Goal: Task Accomplishment & Management: Manage account settings

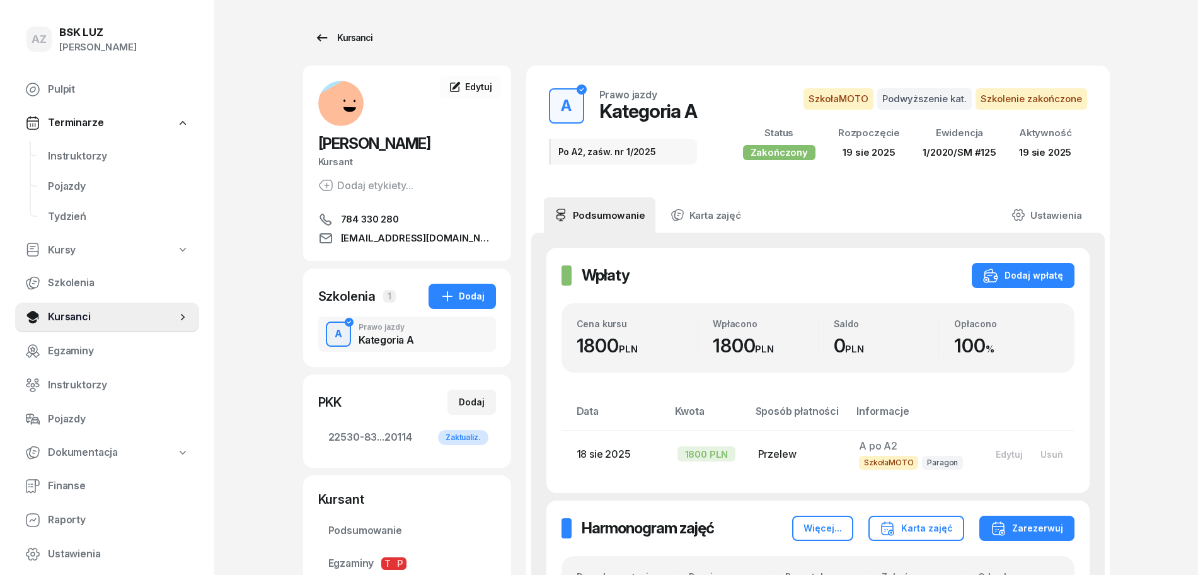
click at [361, 33] on div "Kursanci" at bounding box center [344, 37] width 58 height 15
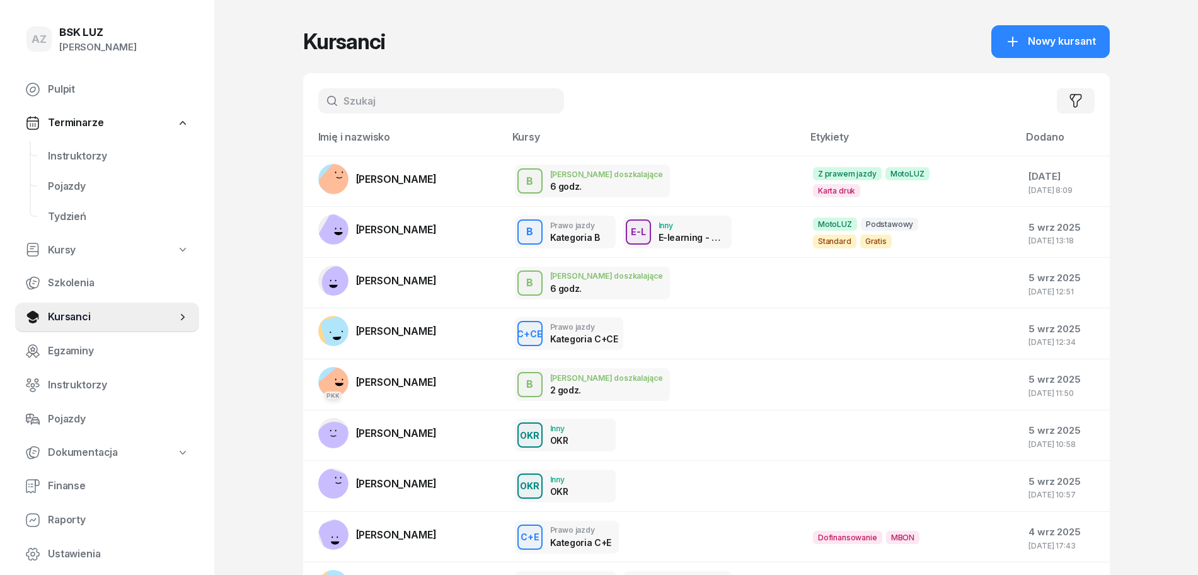
click at [411, 101] on input "text" at bounding box center [441, 100] width 246 height 25
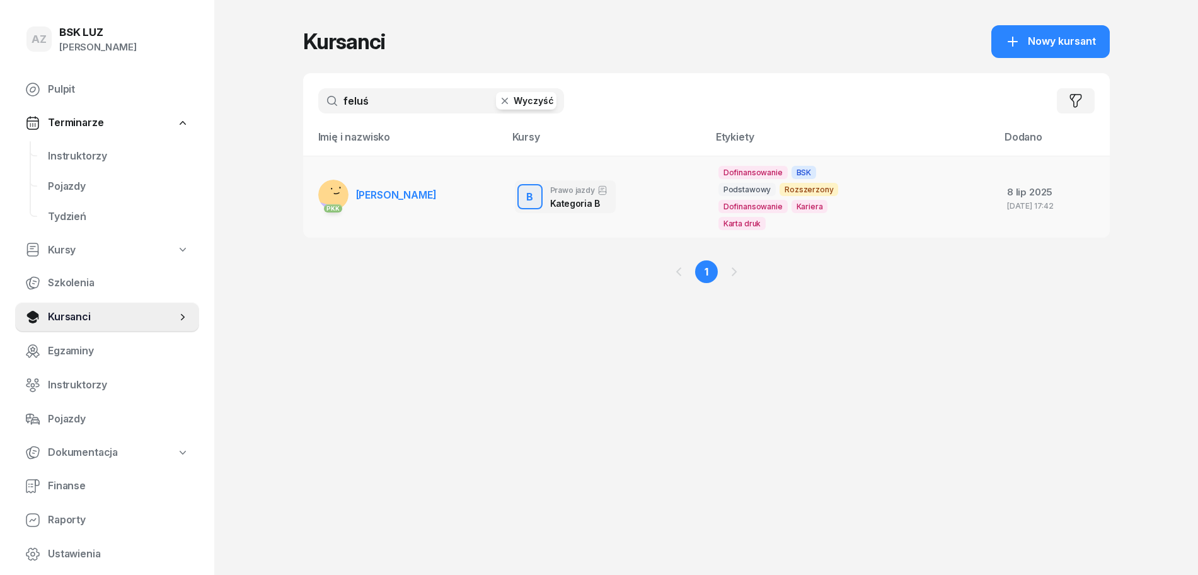
type input "feluś"
click at [451, 194] on td "PKK [PERSON_NAME]" at bounding box center [404, 197] width 202 height 82
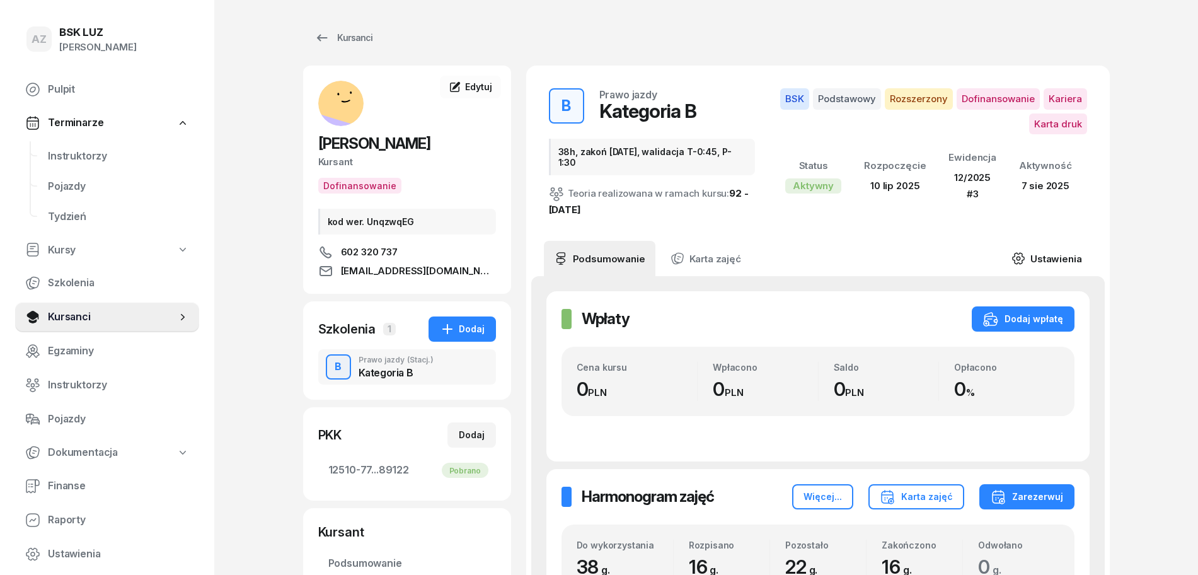
click at [1056, 259] on link "Ustawienia" at bounding box center [1047, 258] width 90 height 35
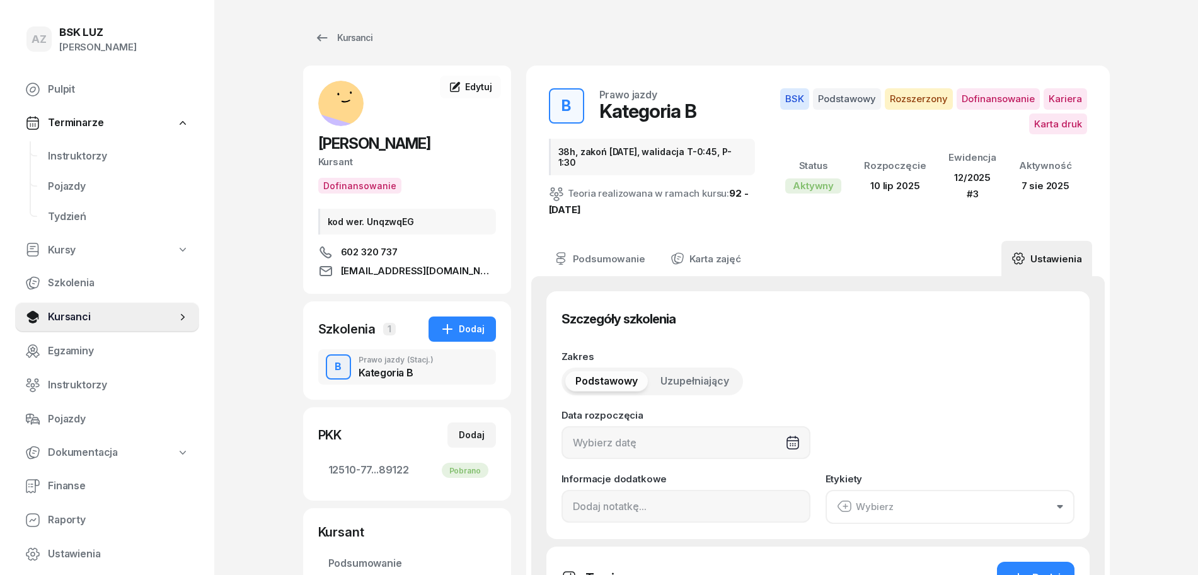
type input "[DATE]"
type input "38h, zakoń [DATE], walidacja T-0:45, P-1:30"
type input "38"
type input "12510"
type input "77099"
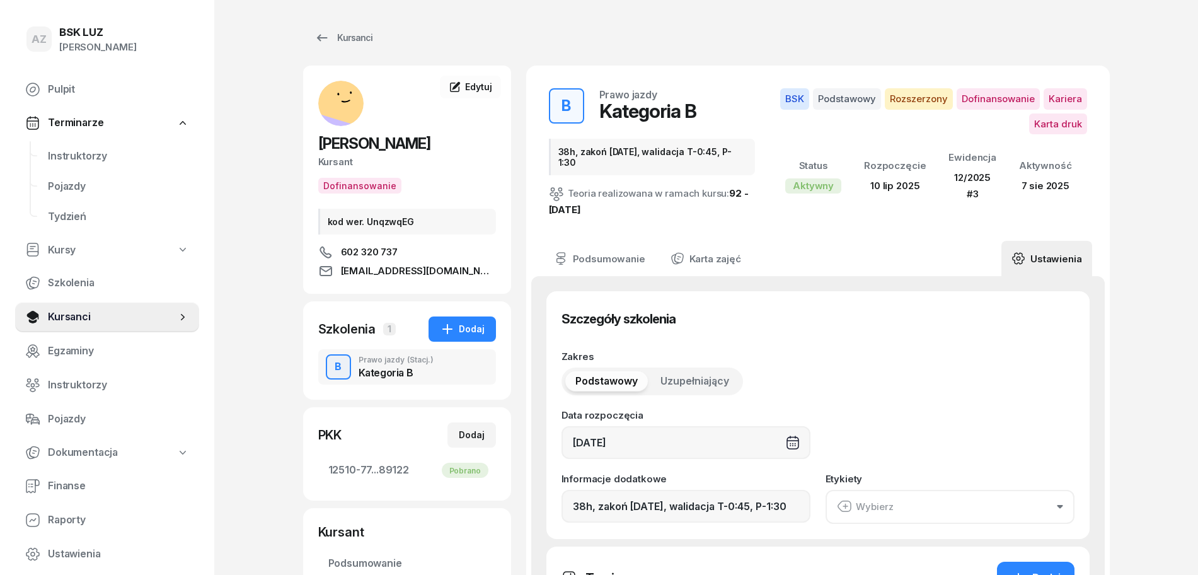
type input "75063"
type input "89122"
type input "12/2025"
type input "3"
click at [1063, 523] on button "BSK Podstawowy Rozszerzony Dofinansowanie Kariera Karta druk" at bounding box center [950, 516] width 249 height 53
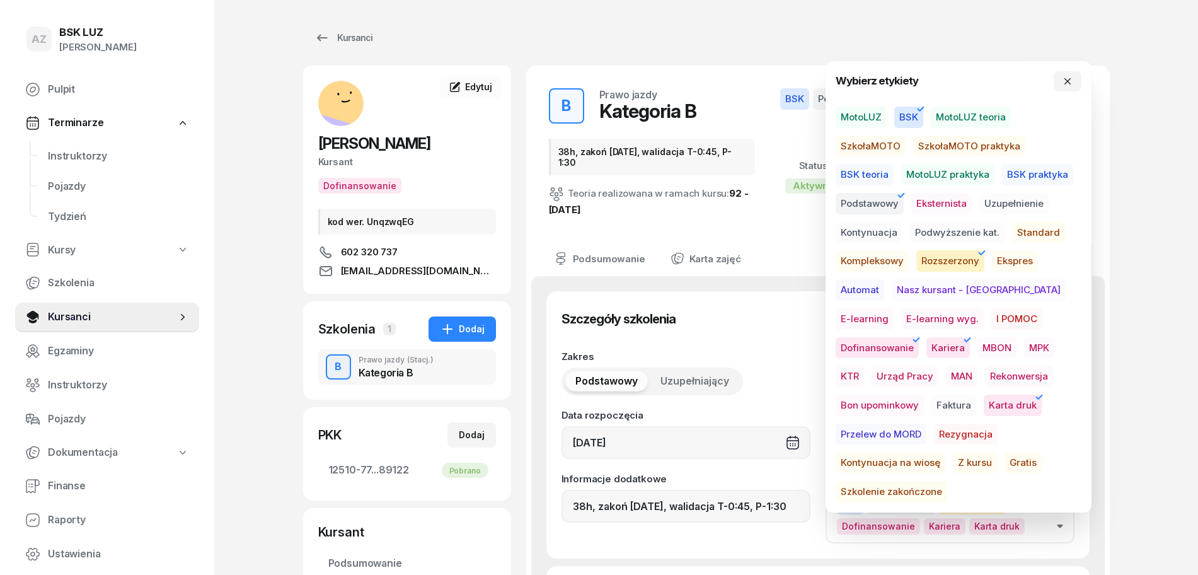
click at [947, 481] on span "Szkolenie zakończone" at bounding box center [892, 491] width 112 height 21
click at [1065, 84] on icon "button" at bounding box center [1068, 81] width 6 height 6
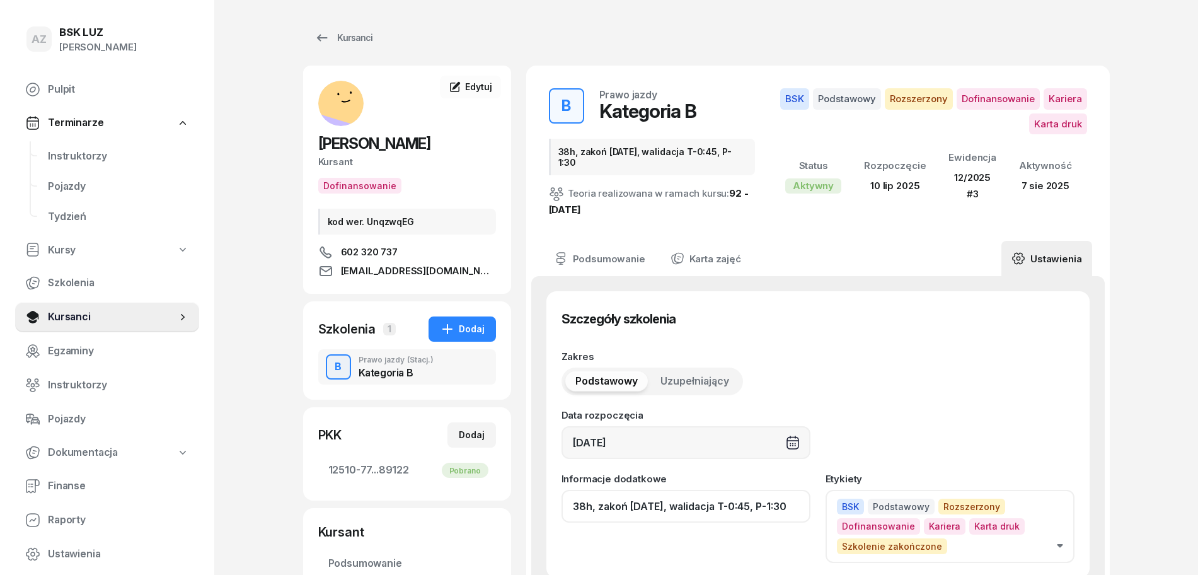
click at [734, 513] on input "38h, zakoń [DATE], walidacja T-0:45, P-1:30" at bounding box center [686, 506] width 249 height 33
click at [789, 509] on input "38h, zakoń [DATE], walid T-0:45, P-1:30" at bounding box center [686, 506] width 249 height 33
drag, startPoint x: 801, startPoint y: 506, endPoint x: 743, endPoint y: 517, distance: 59.1
click at [744, 517] on input "38h, zakoń [DATE], walid T-0:45, P-1:30, ZAŚW. NR" at bounding box center [686, 506] width 249 height 33
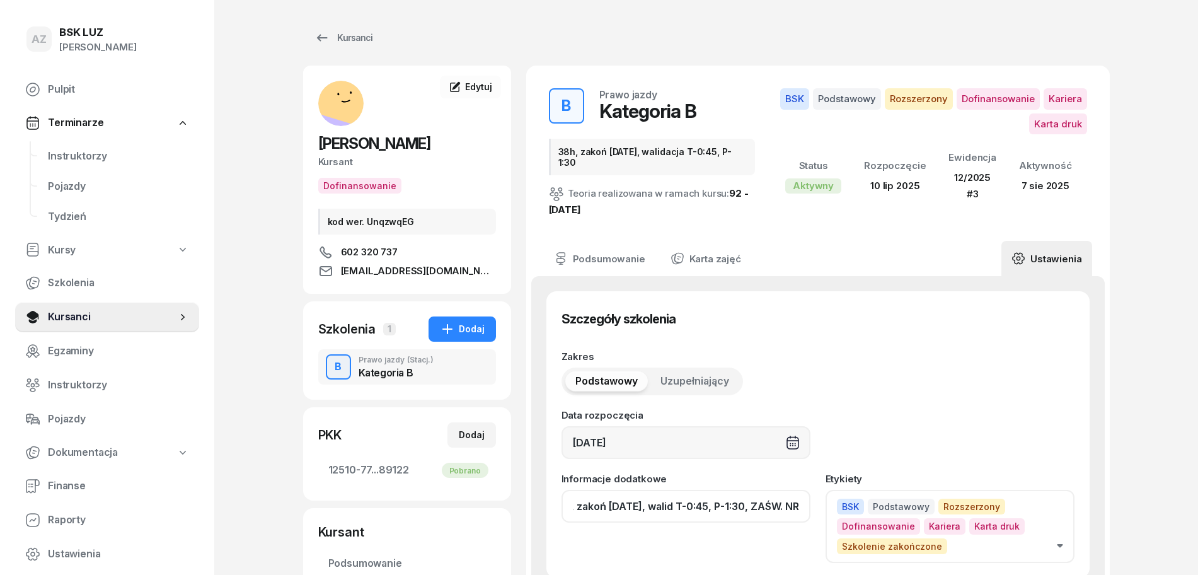
click at [806, 509] on input "38h, zakoń [DATE], walid T-0:45, P-1:30, ZAŚW. NR" at bounding box center [686, 506] width 249 height 33
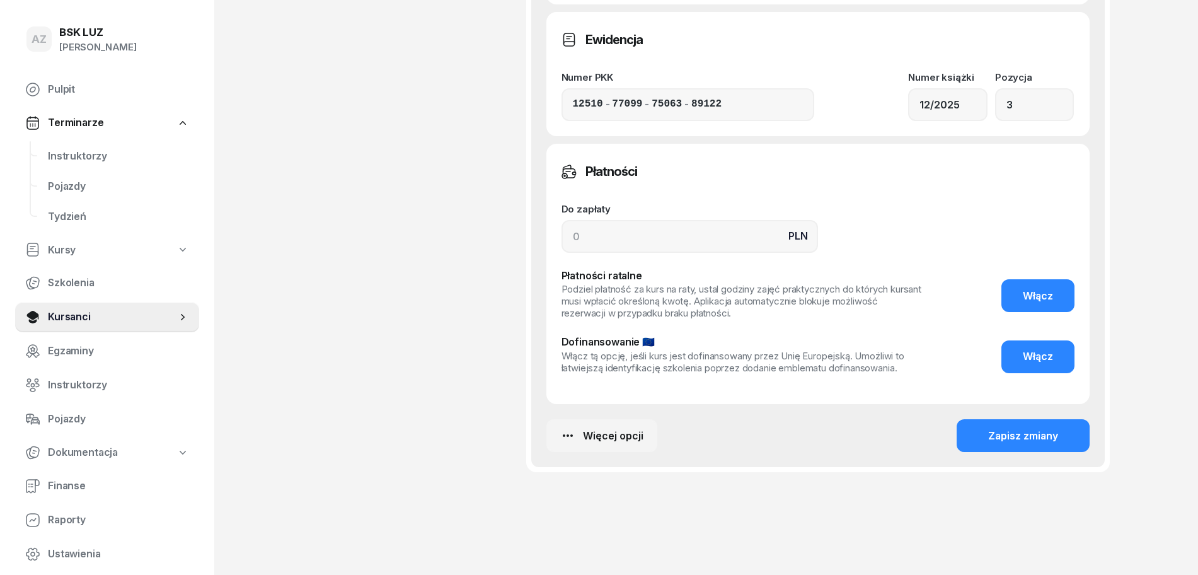
scroll to position [1046, 0]
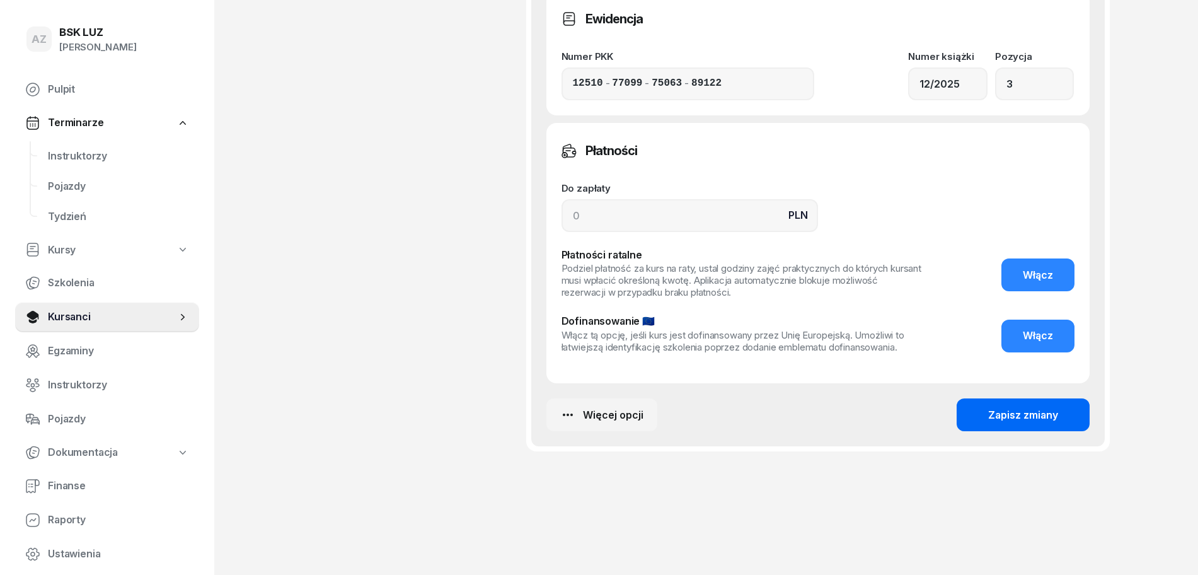
type input "38h, zakoń [DATE], walid T-0:45, P-1:30, ZAŚW. NR 344/2025"
click at [1027, 414] on div "Zapisz zmiany" at bounding box center [1023, 415] width 70 height 16
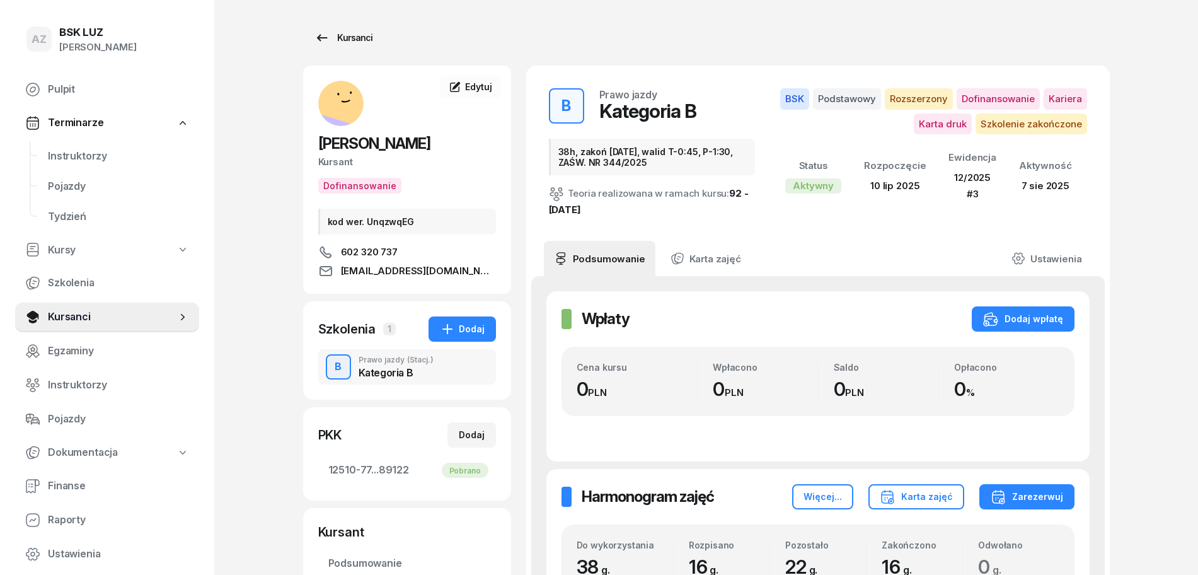
click at [352, 37] on div "Kursanci" at bounding box center [344, 37] width 58 height 15
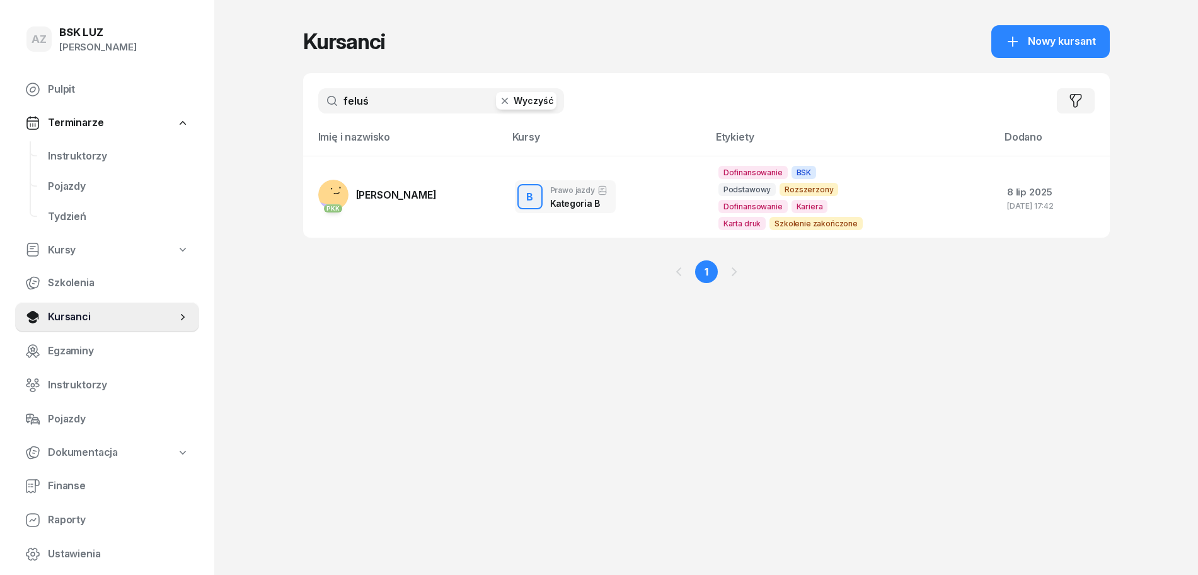
click at [541, 93] on button "Wyczyść" at bounding box center [526, 101] width 61 height 18
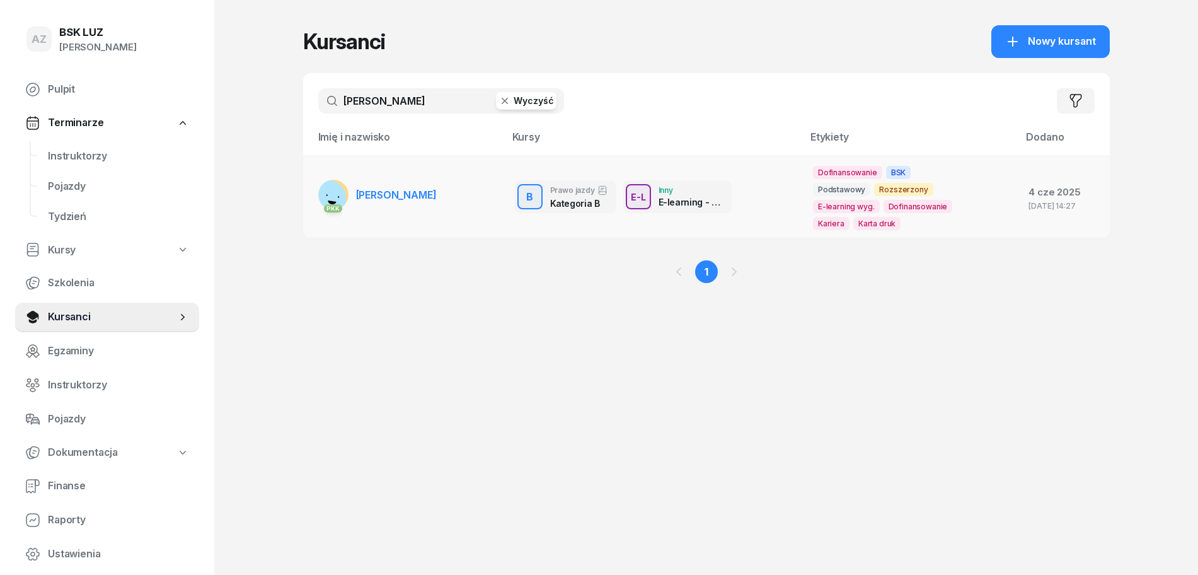
type input "[PERSON_NAME]"
click at [420, 196] on span "[PERSON_NAME]" at bounding box center [396, 194] width 81 height 13
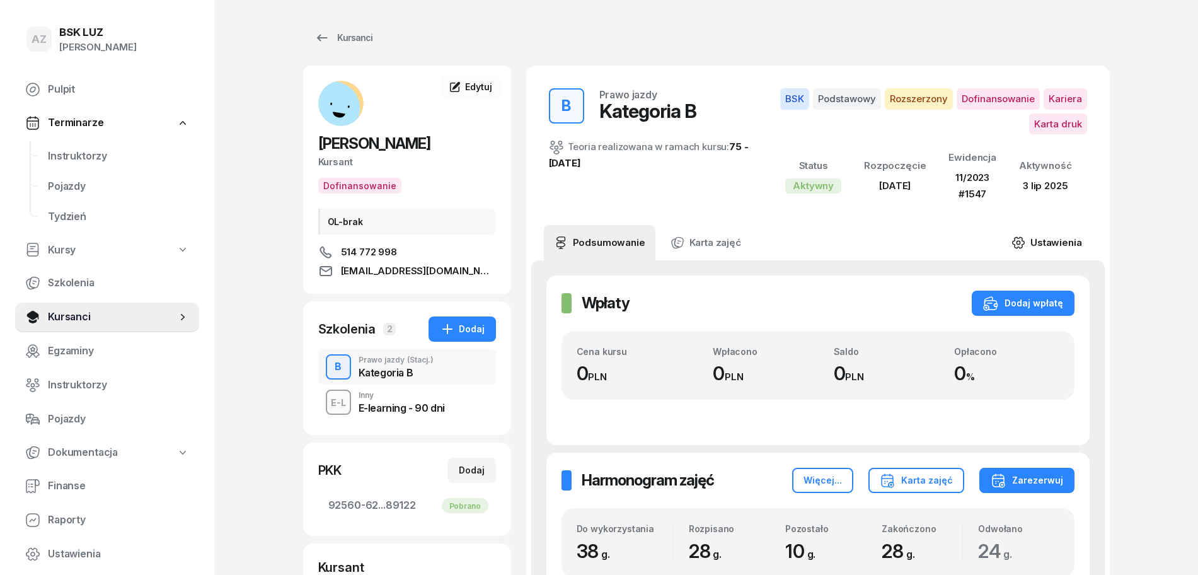
click at [1063, 241] on link "Ustawienia" at bounding box center [1047, 242] width 90 height 35
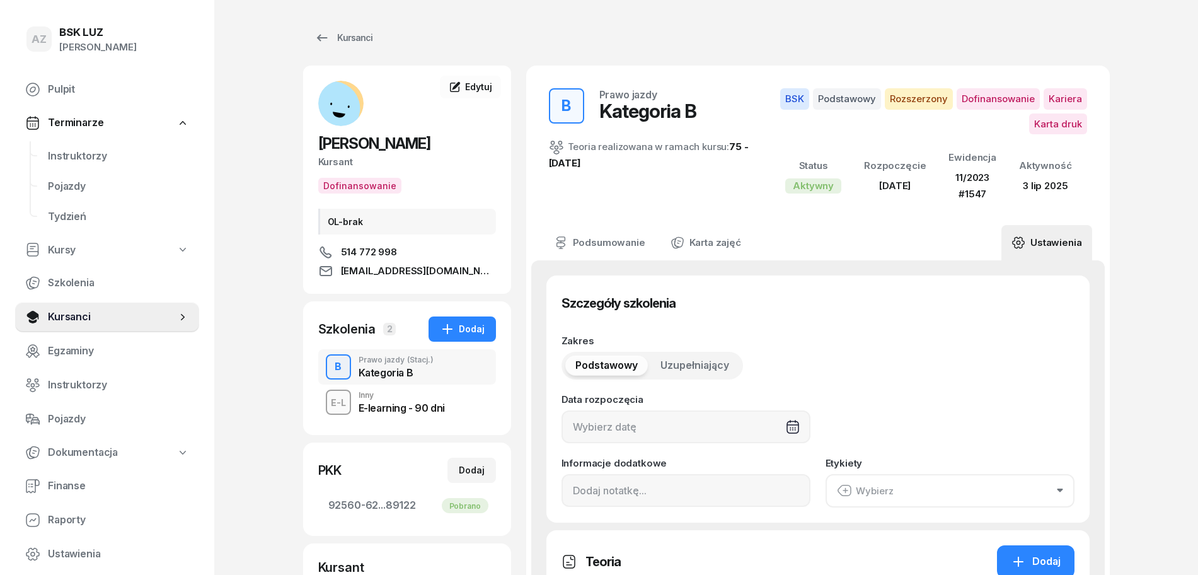
type input "[DATE]"
type input "38"
type input "92560"
type input "62061"
type input "28133"
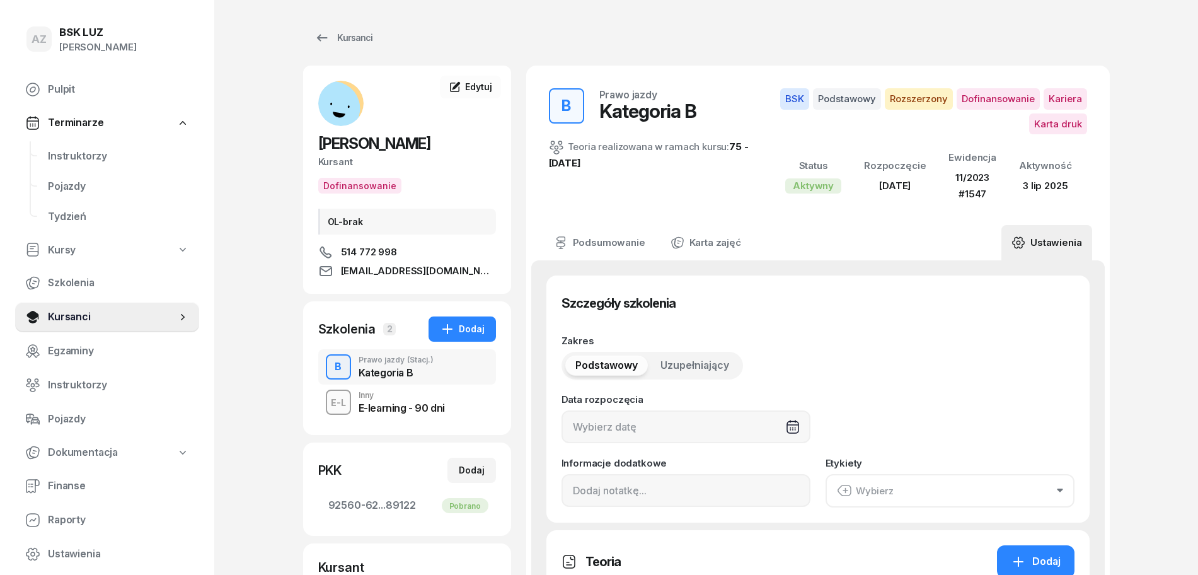
type input "89122"
type input "11/2023"
type input "1547"
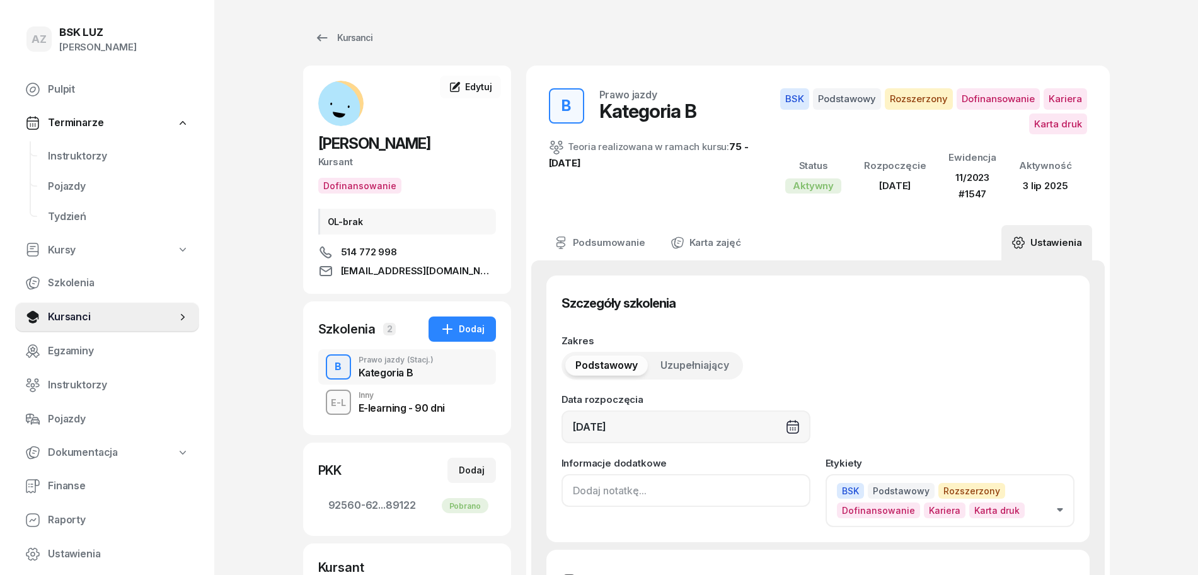
click at [564, 491] on input at bounding box center [686, 490] width 249 height 33
paste input "ZAŚW. NR"
type input "ZAŚW. NR 329/2025"
click at [1060, 507] on button "BSK Podstawowy Rozszerzony Dofinansowanie Kariera Karta druk" at bounding box center [950, 500] width 249 height 53
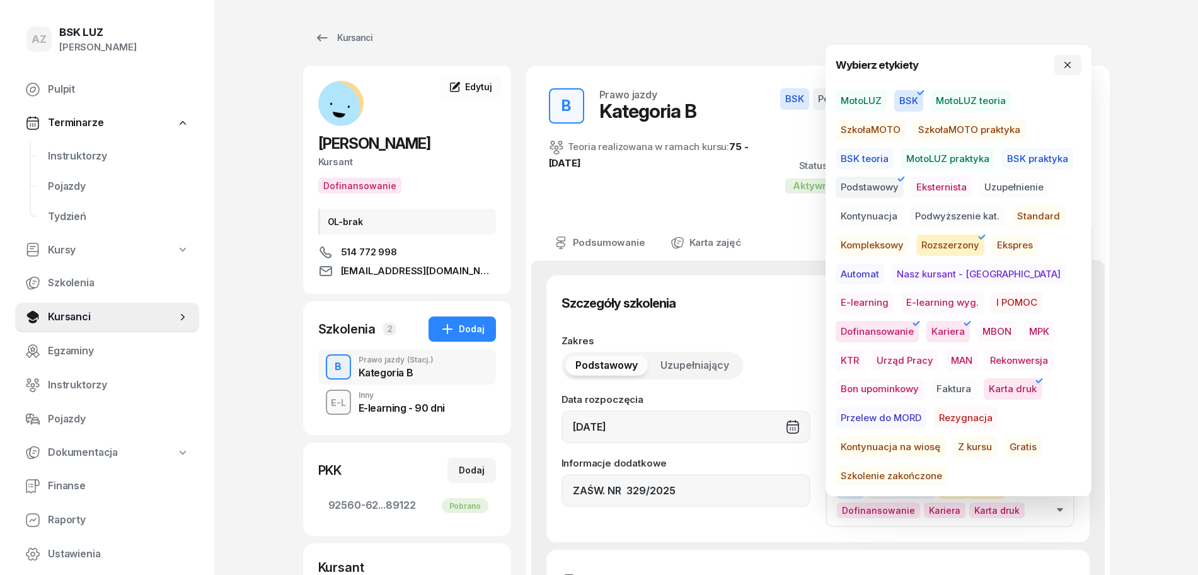
click at [947, 465] on span "Szkolenie zakończone" at bounding box center [892, 475] width 112 height 21
click at [1071, 62] on icon "button" at bounding box center [1068, 65] width 10 height 10
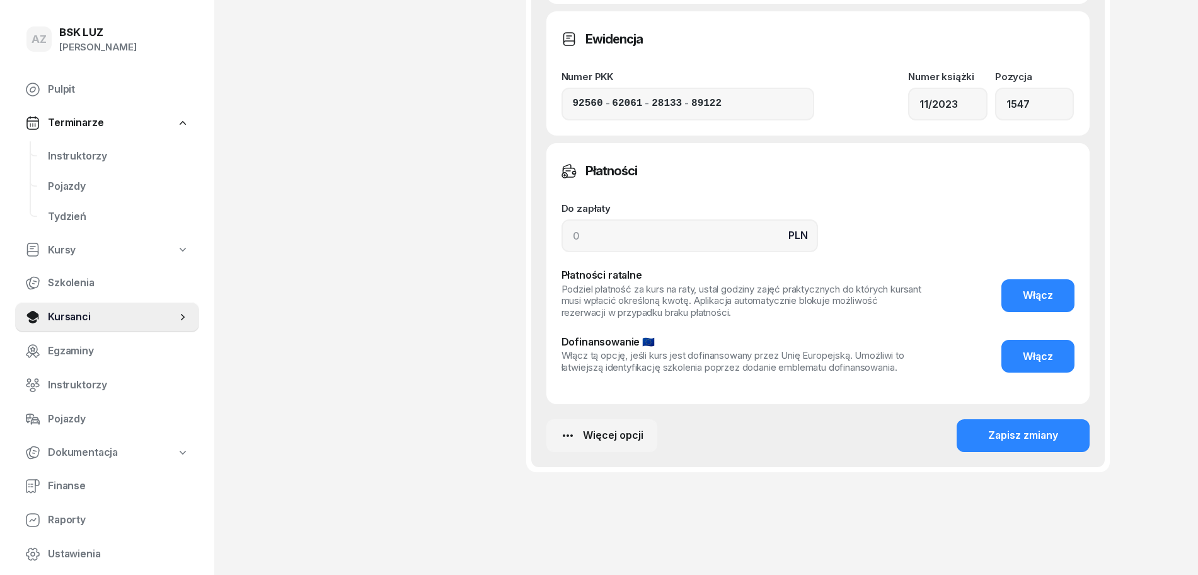
scroll to position [1026, 0]
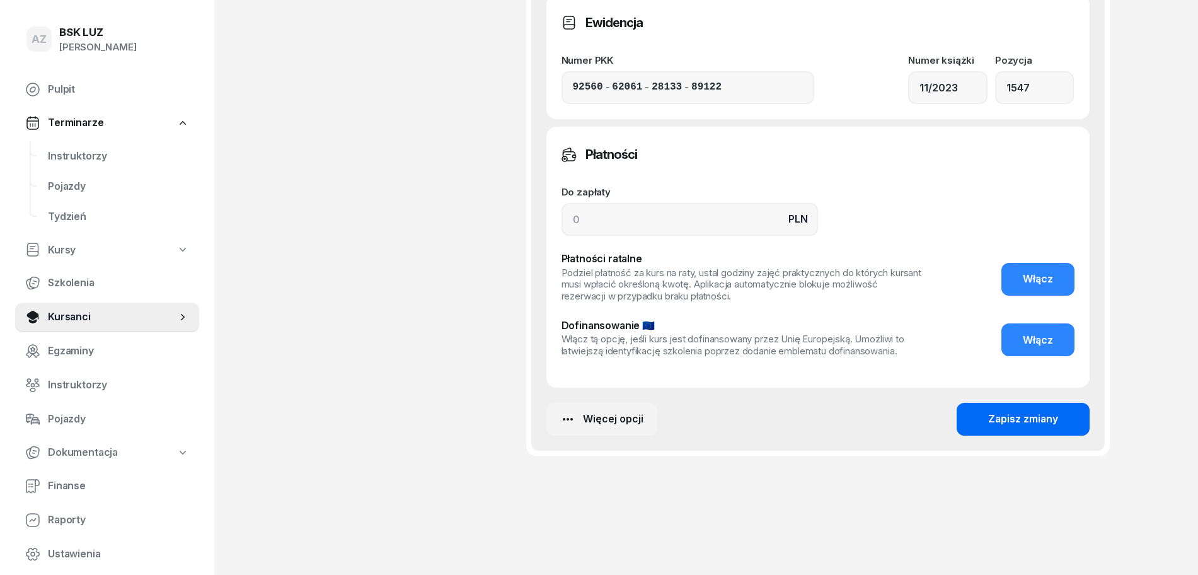
click at [1039, 419] on div "Zapisz zmiany" at bounding box center [1023, 419] width 70 height 16
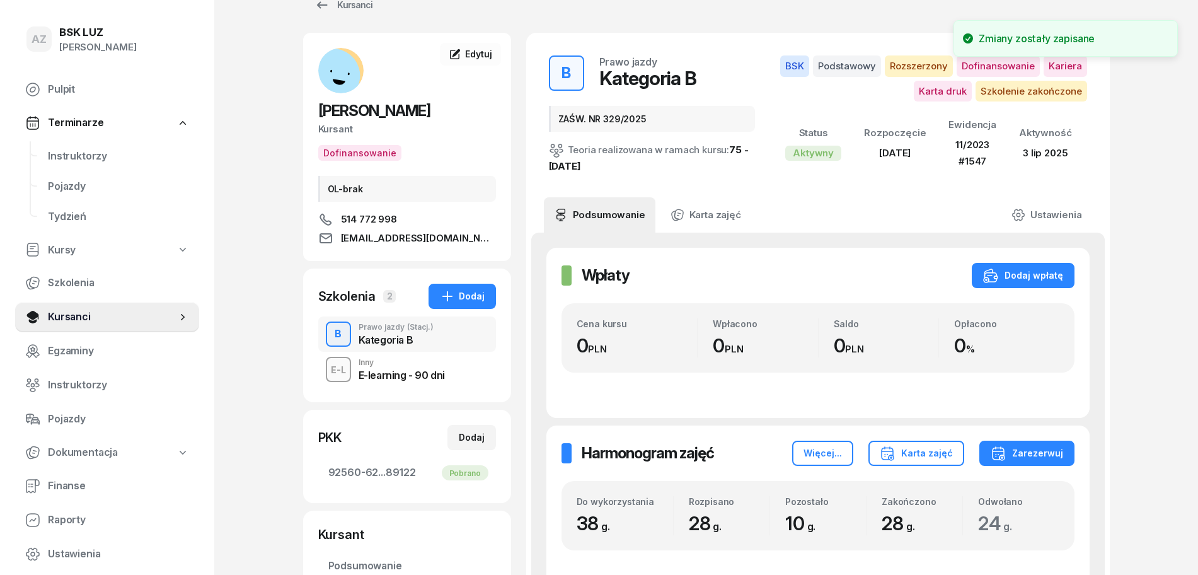
scroll to position [0, 0]
